Goal: Find specific page/section: Find specific page/section

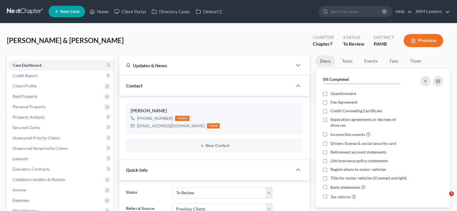
select select "20"
select select "1"
click at [340, 10] on input "search" at bounding box center [356, 11] width 53 height 11
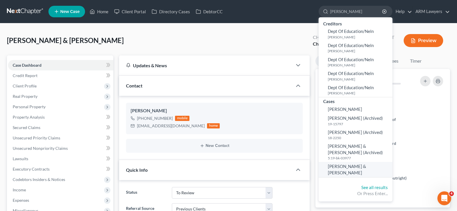
type input "[PERSON_NAME]"
click at [360, 168] on span "[PERSON_NAME] & [PERSON_NAME]" at bounding box center [347, 169] width 38 height 11
select select "1"
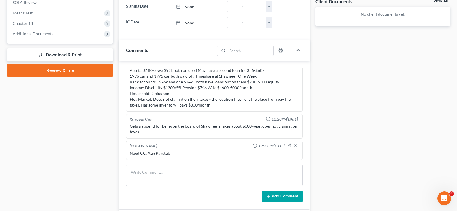
scroll to position [231, 0]
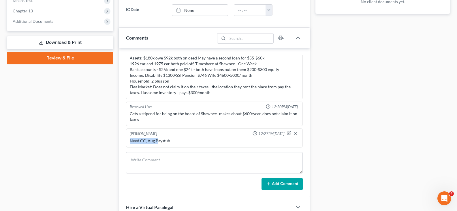
drag, startPoint x: 158, startPoint y: 140, endPoint x: 128, endPoint y: 142, distance: 29.7
click at [128, 142] on div "[PERSON_NAME] 12:27PM[DATE] Need CC, Aug Paystub" at bounding box center [214, 137] width 177 height 19
click at [127, 142] on div "[PERSON_NAME] 12:27PM[DATE] Need CC, Aug Paystub" at bounding box center [214, 137] width 177 height 19
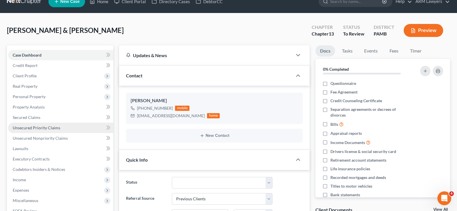
scroll to position [0, 0]
